Goal: Navigation & Orientation: Go to known website

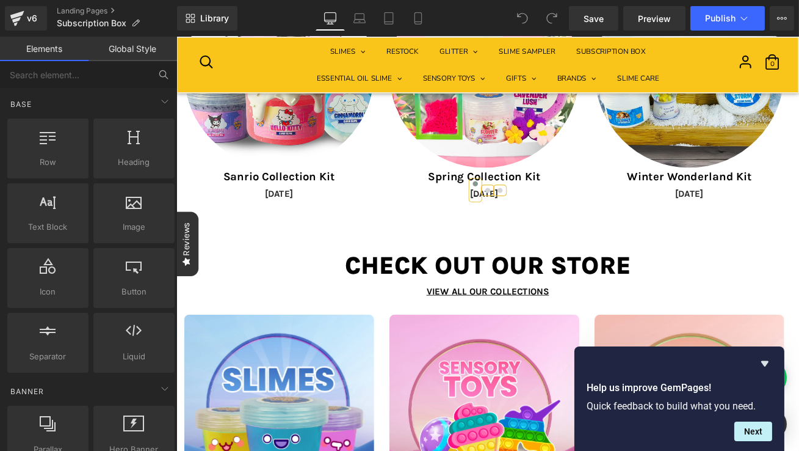
scroll to position [2603, 0]
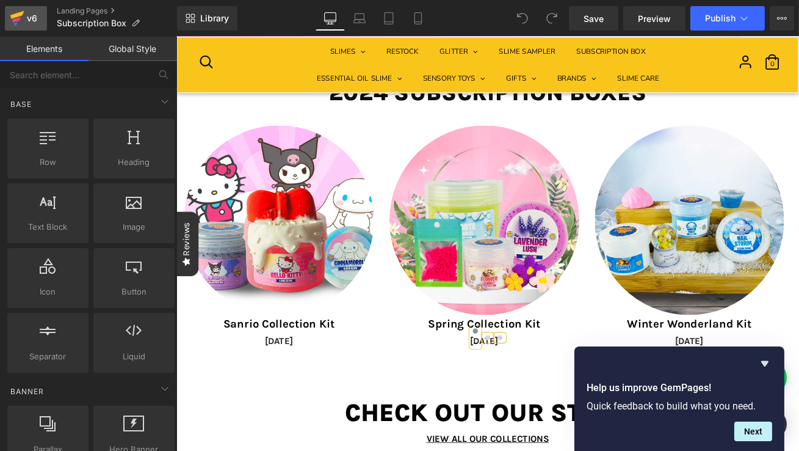
click at [15, 21] on icon at bounding box center [16, 19] width 9 height 5
